Goal: Navigation & Orientation: Find specific page/section

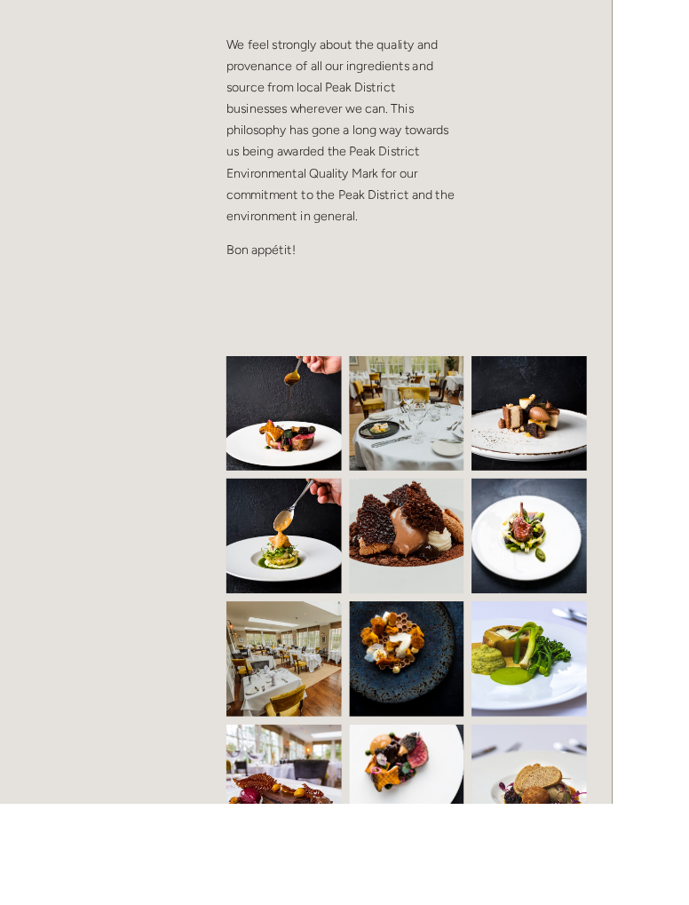
scroll to position [1098, 0]
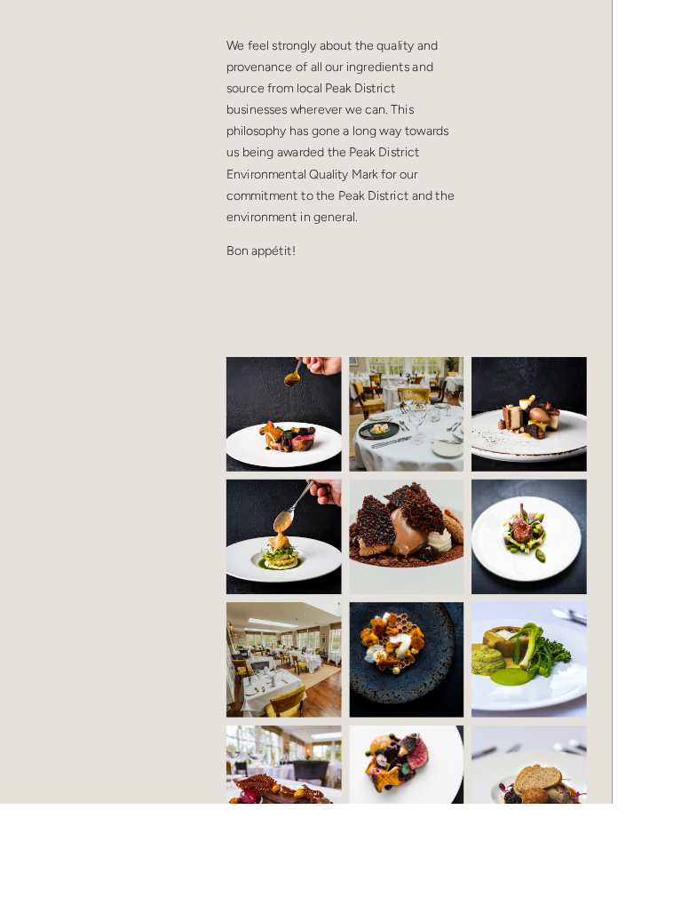
click at [307, 753] on img at bounding box center [352, 744] width 195 height 130
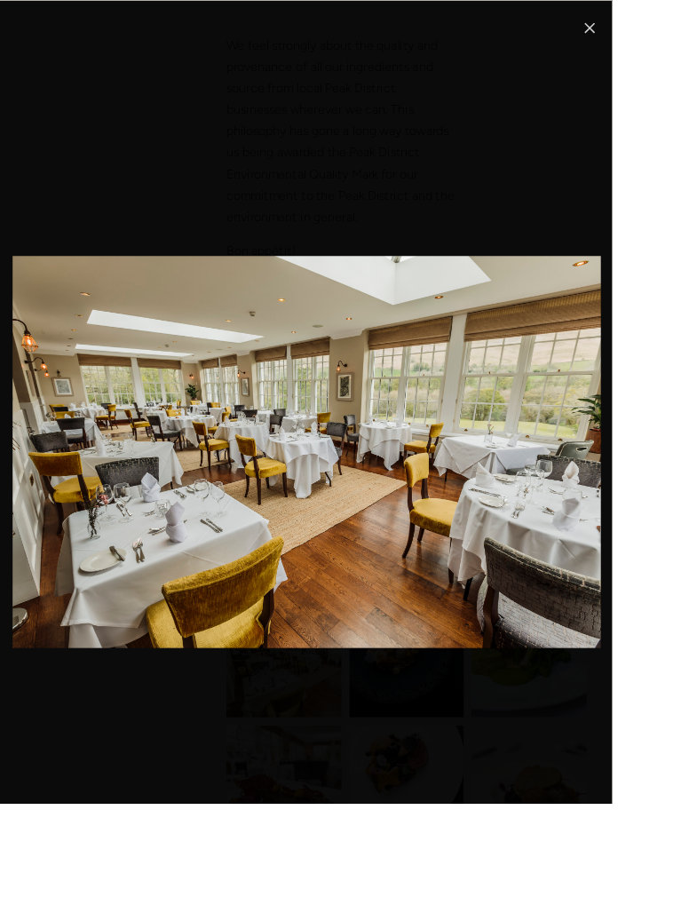
click at [667, 33] on link "Close" at bounding box center [664, 31] width 21 height 21
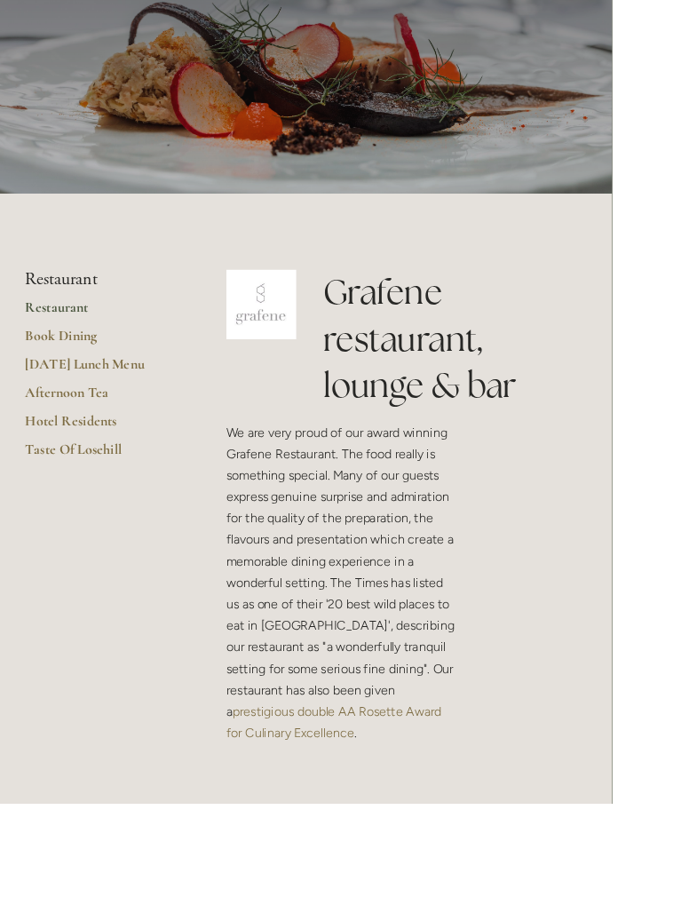
scroll to position [0, 0]
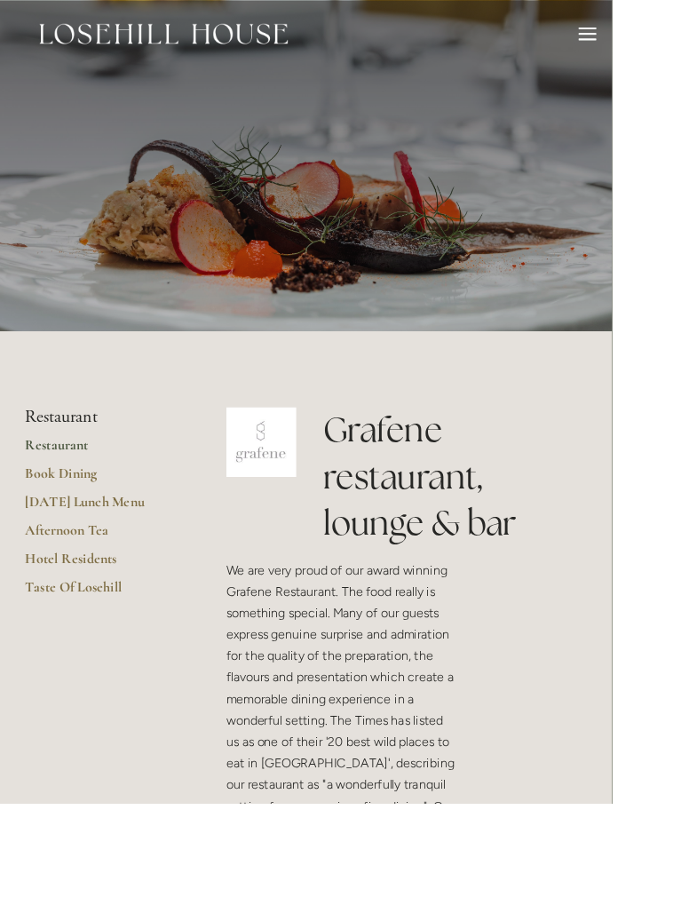
click at [662, 37] on div at bounding box center [662, 38] width 20 height 2
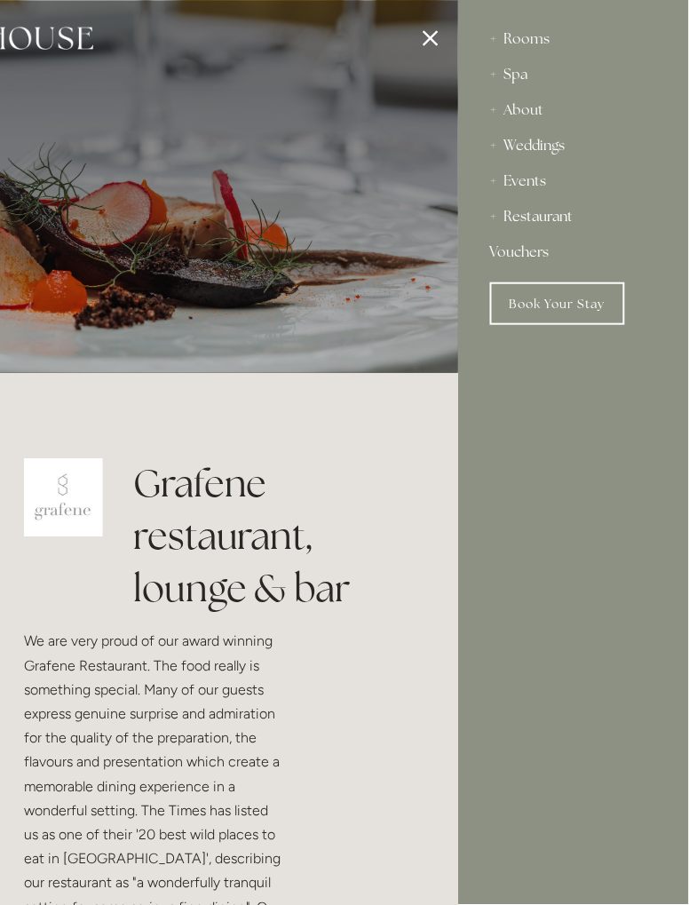
click at [498, 115] on div "About" at bounding box center [573, 110] width 167 height 36
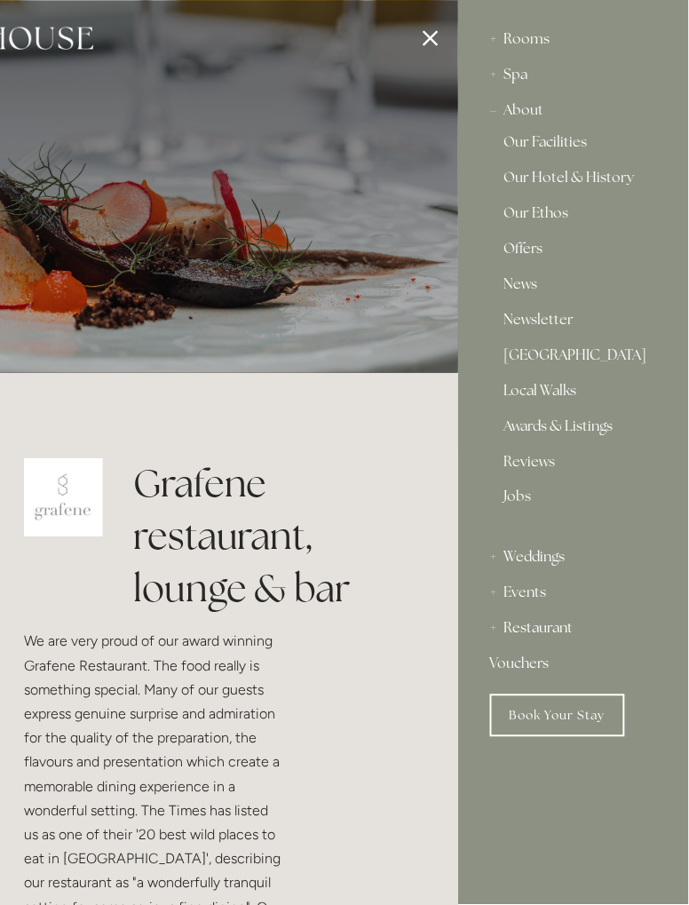
click at [616, 179] on link "Our Hotel & History" at bounding box center [573, 181] width 139 height 21
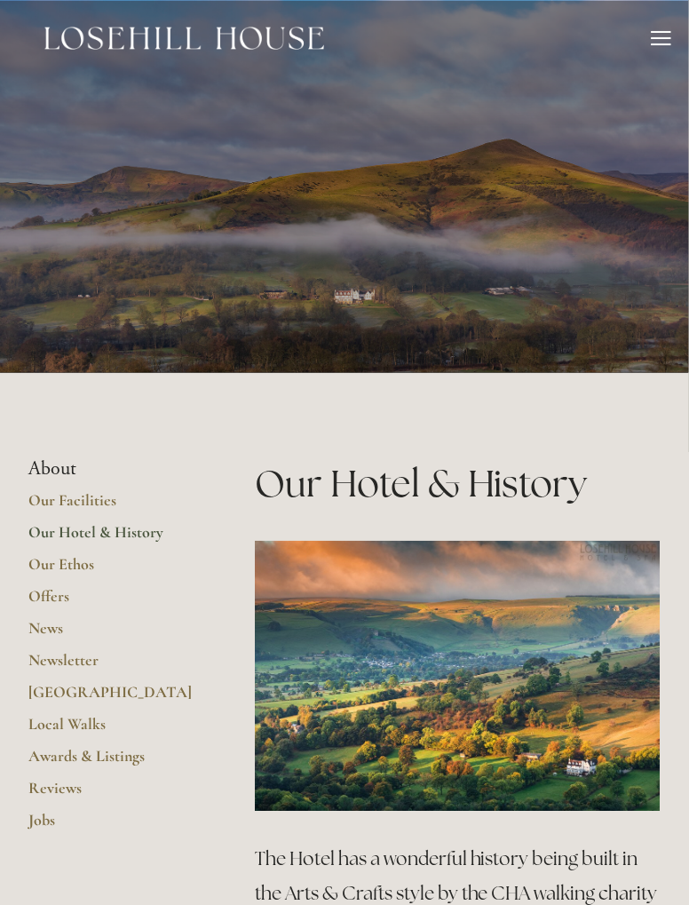
click at [654, 44] on div at bounding box center [662, 45] width 20 height 2
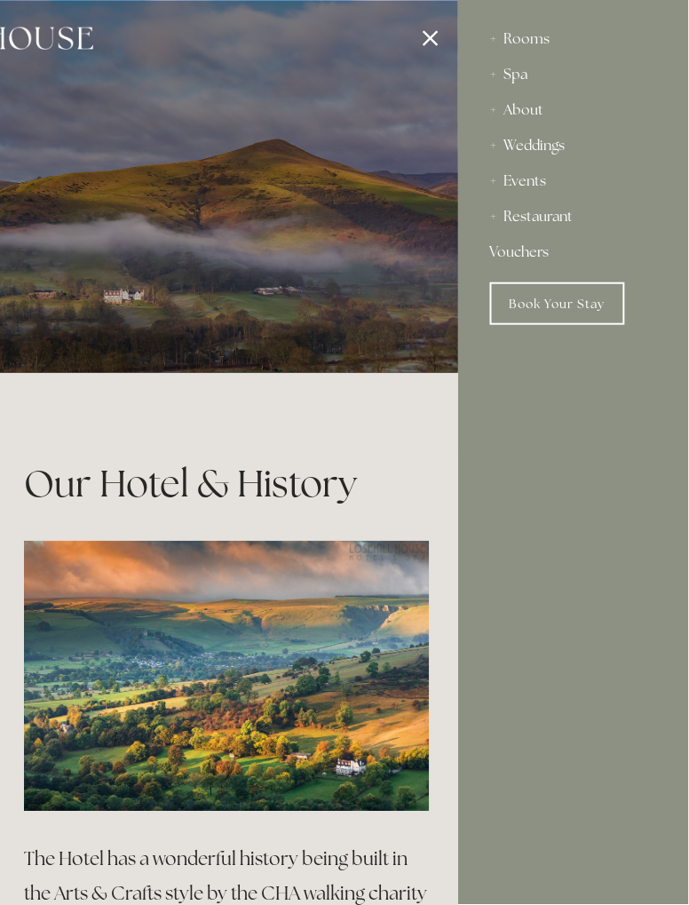
click at [494, 215] on div "Restaurant" at bounding box center [573, 217] width 167 height 36
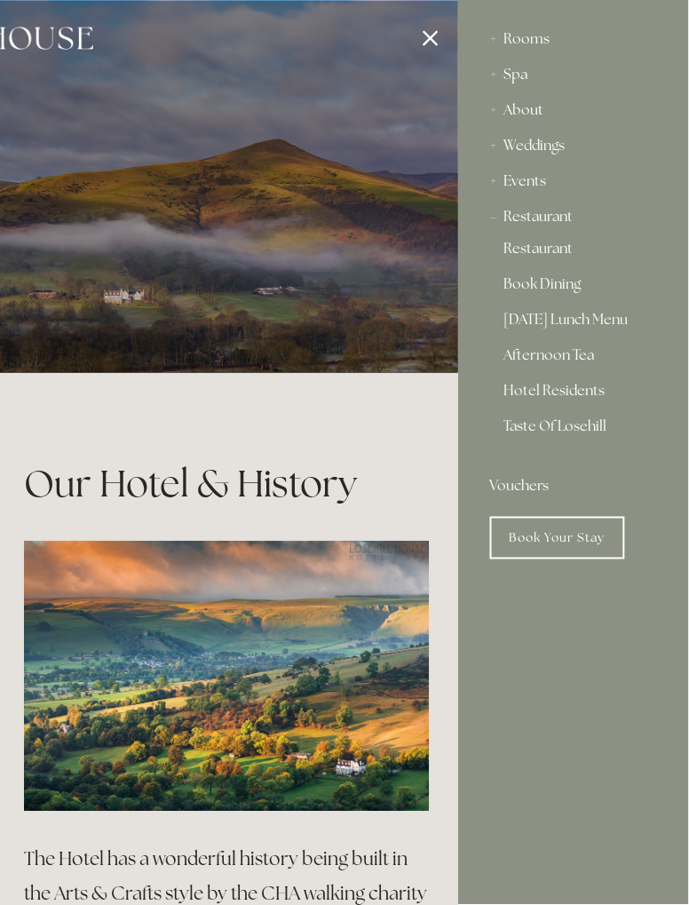
click at [536, 248] on link "Restaurant" at bounding box center [573, 252] width 139 height 21
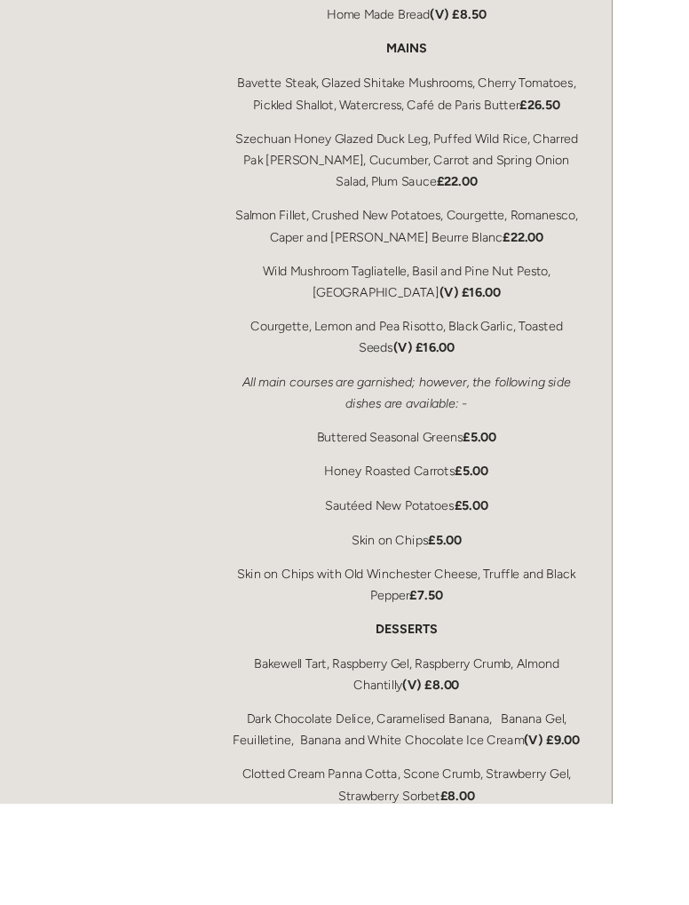
scroll to position [3455, 0]
